Goal: Go to known website: Access a specific website the user already knows

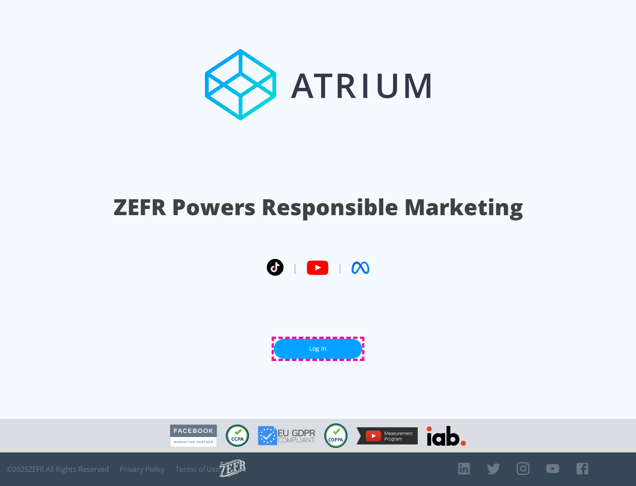
click at [318, 348] on link "Log In" at bounding box center [318, 349] width 88 height 20
